Goal: Task Accomplishment & Management: Use online tool/utility

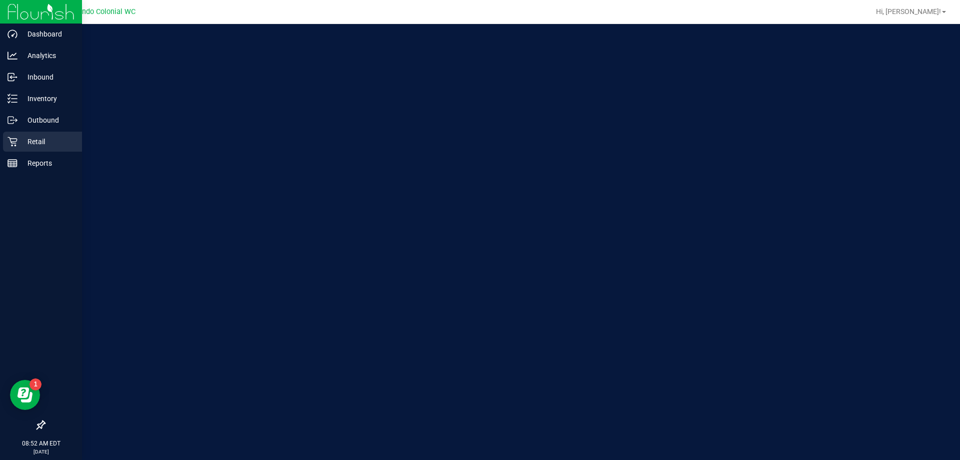
click at [37, 140] on p "Retail" at bounding box center [48, 142] width 60 height 12
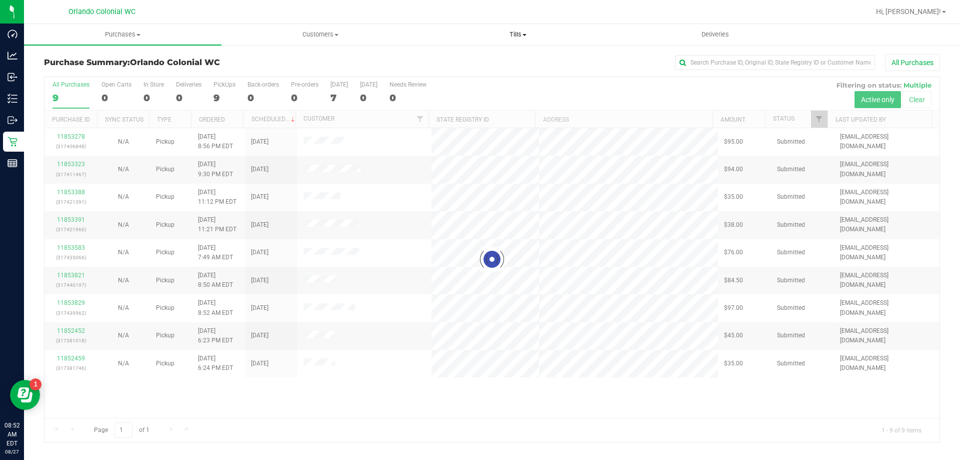
click at [515, 37] on span "Tills" at bounding box center [518, 34] width 197 height 9
click at [519, 59] on li "Manage tills" at bounding box center [518, 61] width 198 height 12
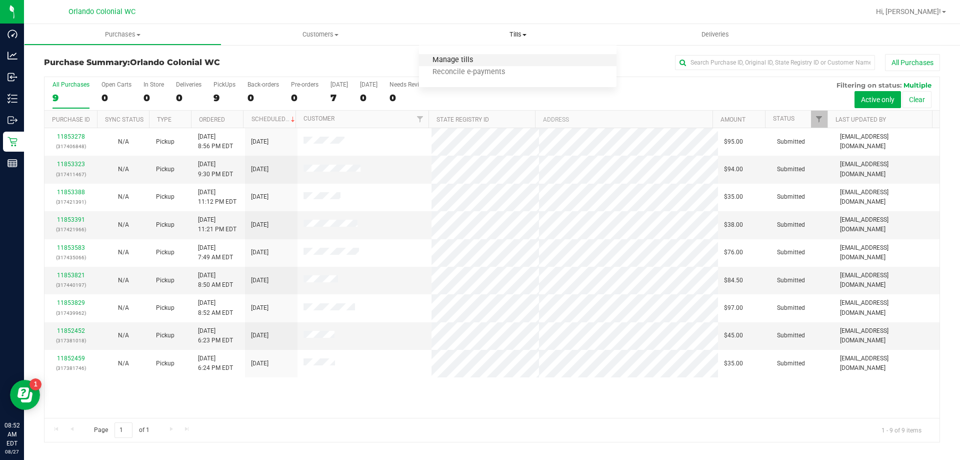
click at [456, 57] on span "Manage tills" at bounding box center [453, 60] width 68 height 9
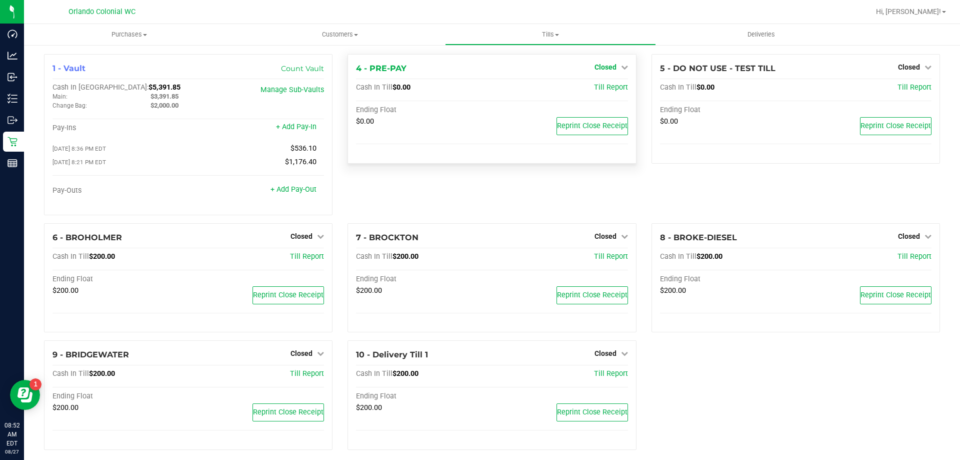
click at [603, 69] on span "Closed" at bounding box center [606, 67] width 22 height 8
click at [607, 89] on link "Open Till" at bounding box center [605, 88] width 27 height 8
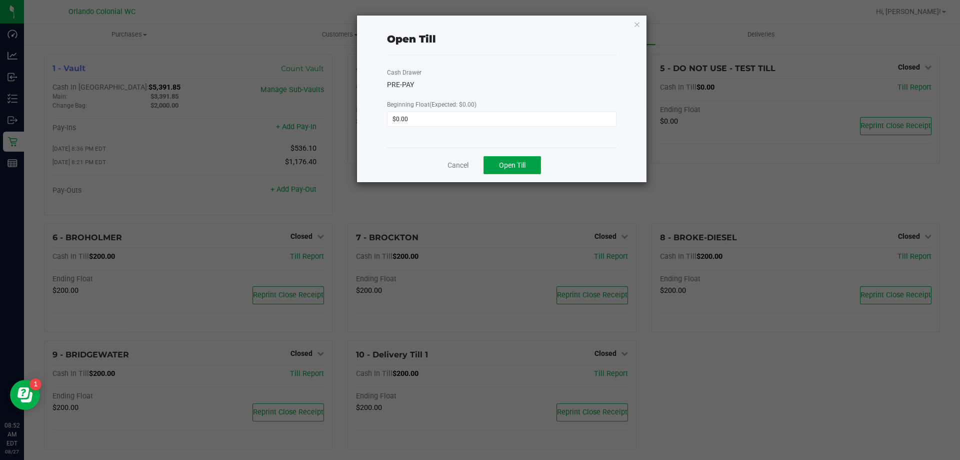
click at [526, 159] on button "Open Till" at bounding box center [513, 165] width 58 height 18
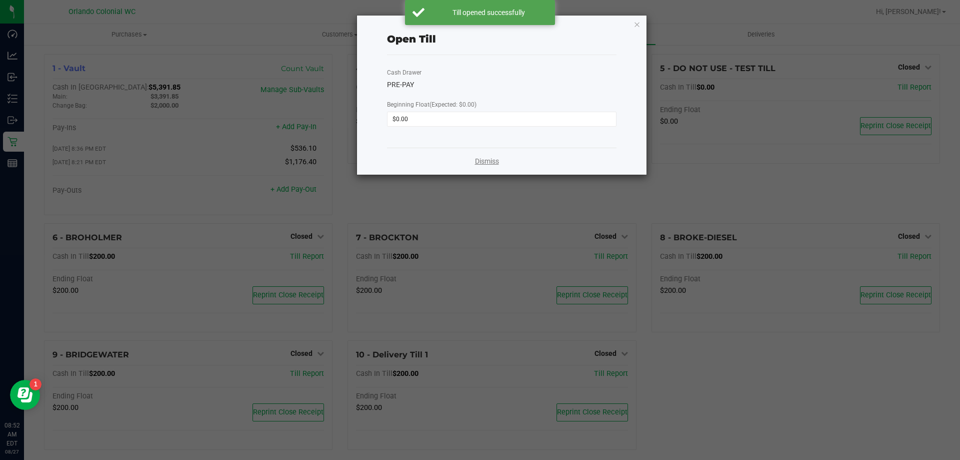
click at [487, 165] on link "Dismiss" at bounding box center [487, 161] width 24 height 11
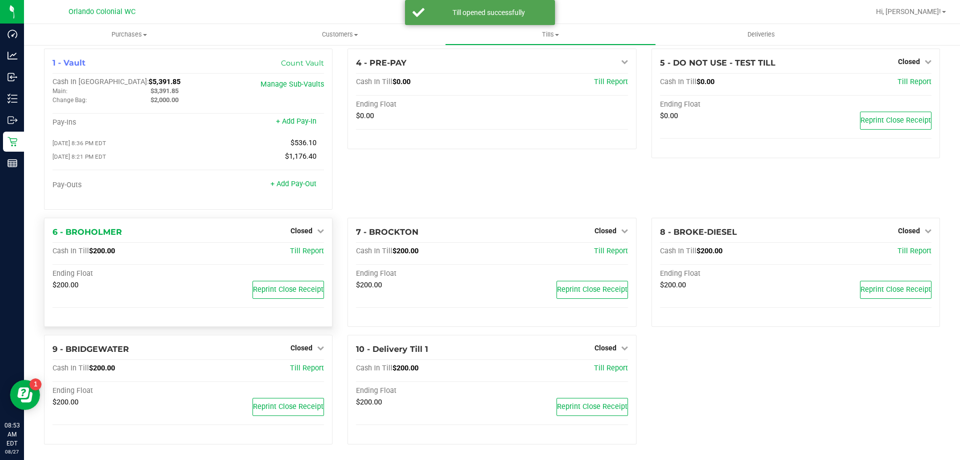
scroll to position [10, 0]
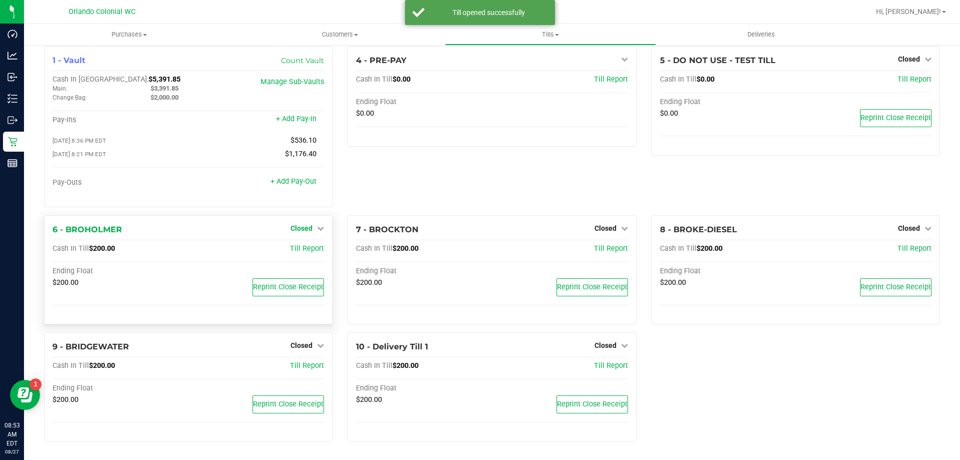
click at [308, 228] on span "Closed" at bounding box center [302, 228] width 22 height 8
click at [306, 244] on div "Open Till" at bounding box center [302, 249] width 74 height 13
click at [304, 249] on link "Open Till" at bounding box center [301, 249] width 27 height 8
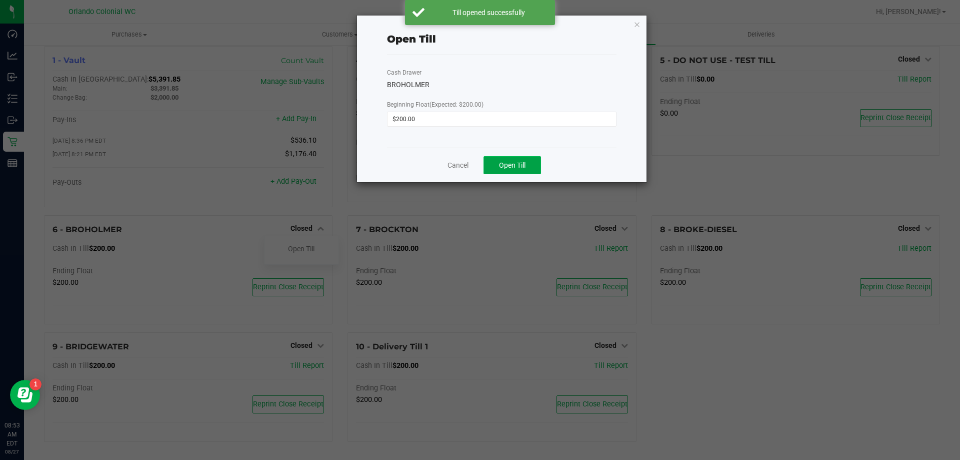
click at [508, 168] on span "Open Till" at bounding box center [512, 165] width 27 height 8
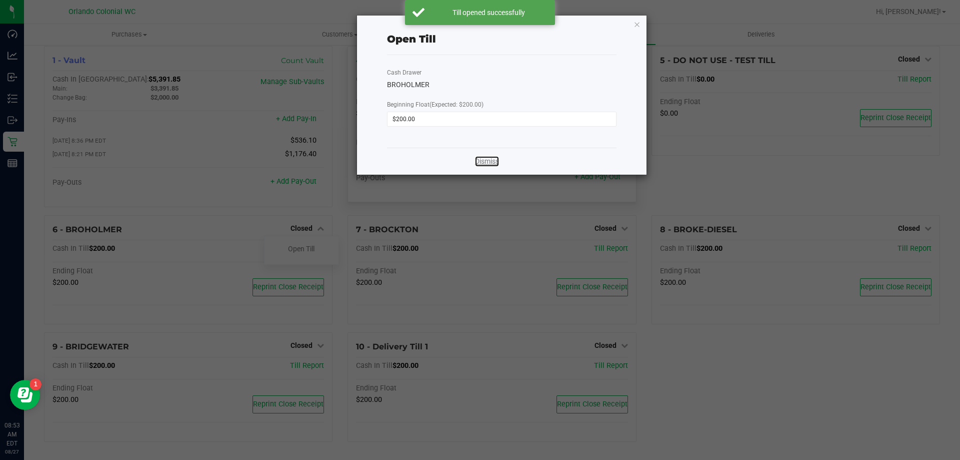
drag, startPoint x: 483, startPoint y: 163, endPoint x: 456, endPoint y: 187, distance: 36.1
click at [483, 162] on link "Dismiss" at bounding box center [487, 161] width 24 height 11
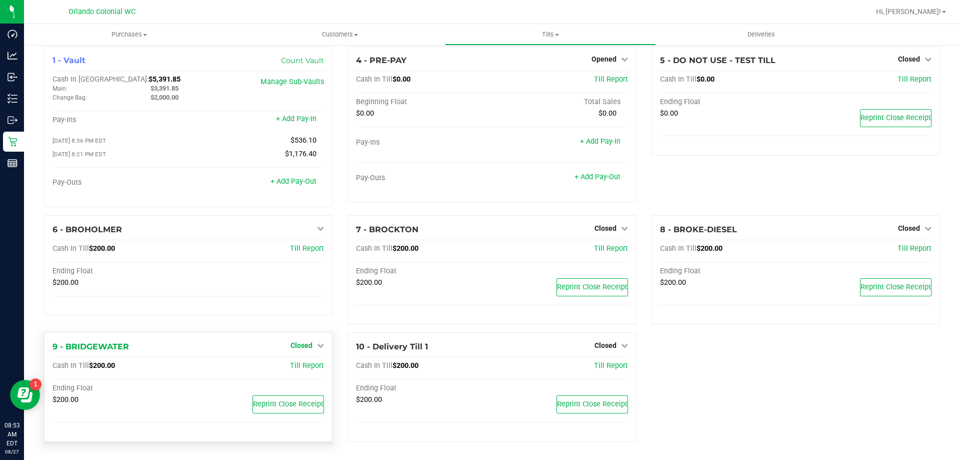
click at [303, 343] on span "Closed" at bounding box center [302, 345] width 22 height 8
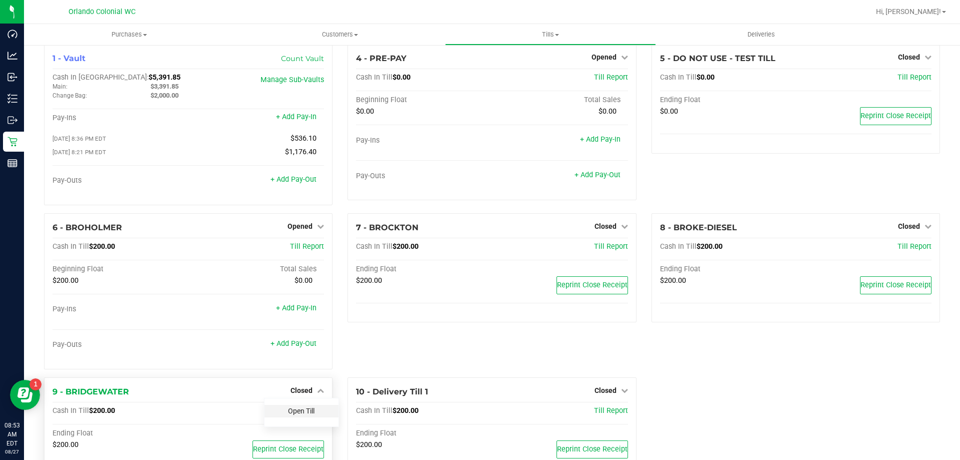
click at [304, 414] on link "Open Till" at bounding box center [301, 411] width 27 height 8
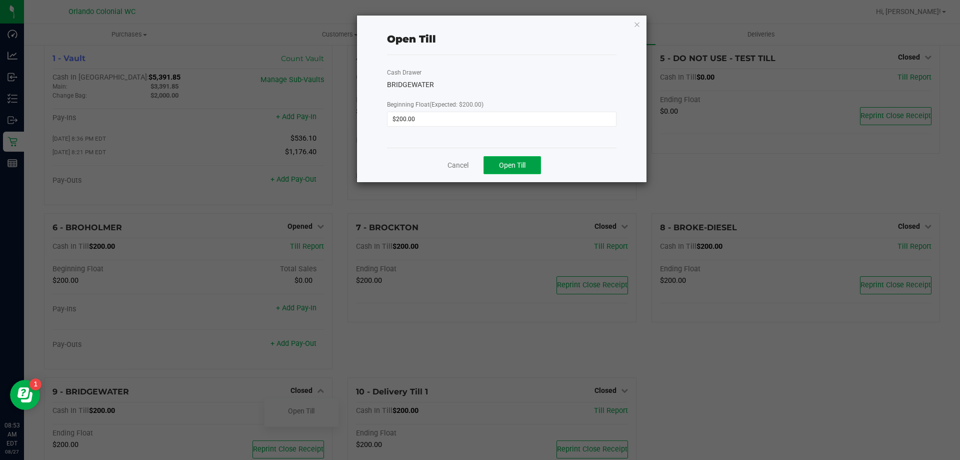
click at [511, 159] on button "Open Till" at bounding box center [513, 165] width 58 height 18
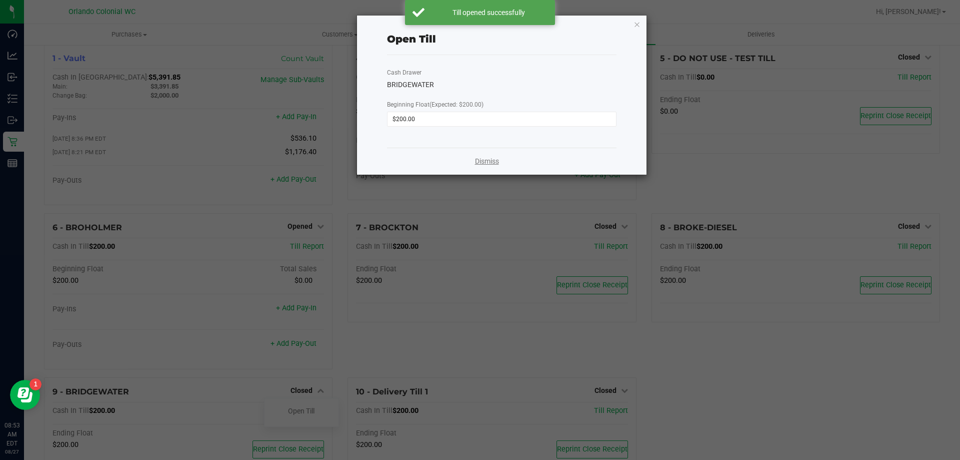
click at [494, 161] on link "Dismiss" at bounding box center [487, 161] width 24 height 11
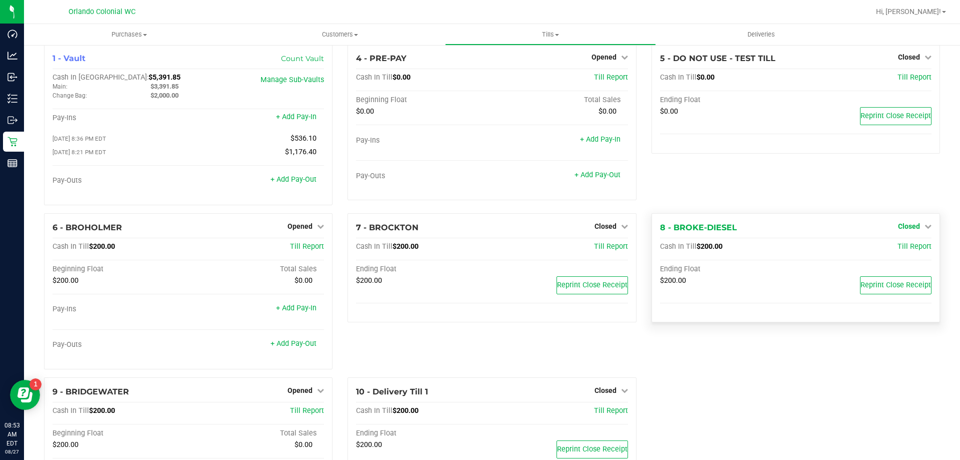
click at [900, 226] on span "Closed" at bounding box center [909, 226] width 22 height 8
click at [903, 248] on link "Open Till" at bounding box center [909, 247] width 27 height 8
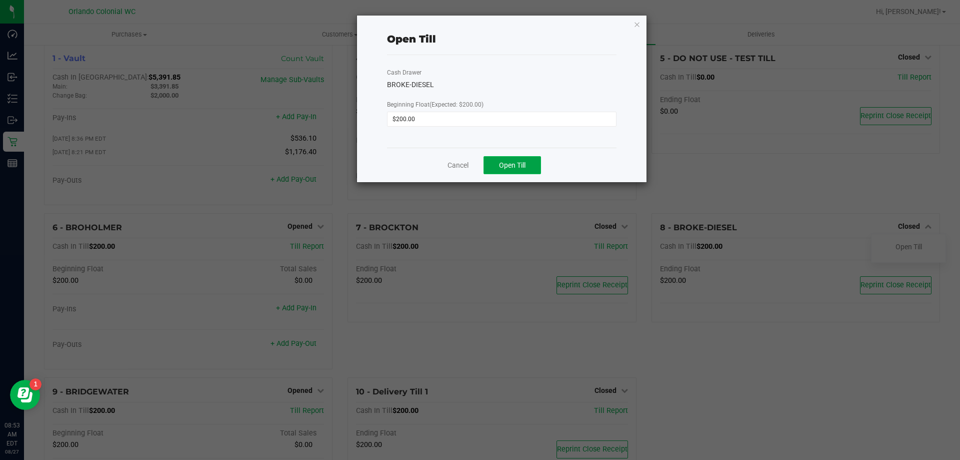
click at [521, 162] on span "Open Till" at bounding box center [512, 165] width 27 height 8
